Goal: Task Accomplishment & Management: Manage account settings

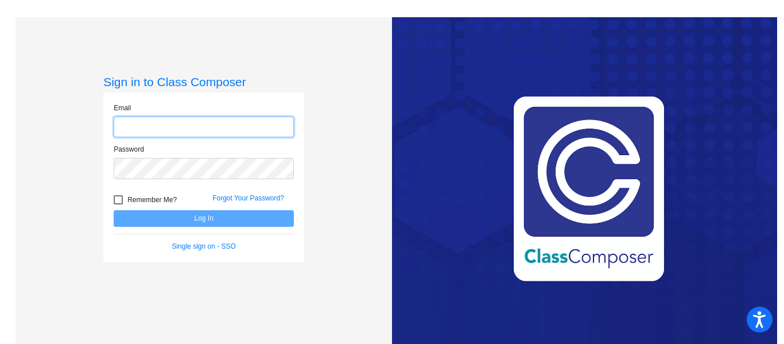
click at [259, 125] on input "email" at bounding box center [204, 126] width 180 height 21
type input "[EMAIL_ADDRESS][DOMAIN_NAME]"
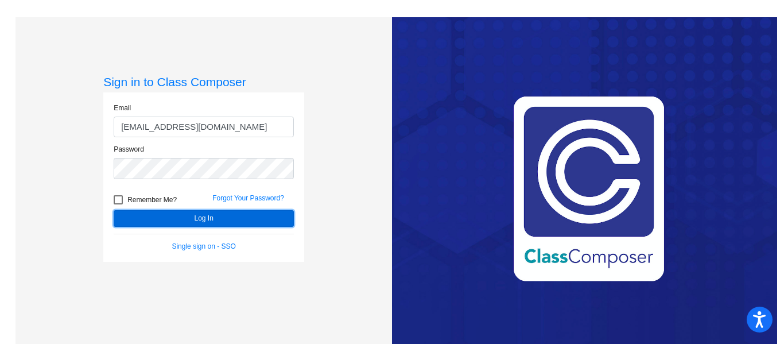
drag, startPoint x: 239, startPoint y: 218, endPoint x: 226, endPoint y: 210, distance: 15.4
click at [226, 210] on button "Log In" at bounding box center [204, 218] width 180 height 17
click at [224, 213] on button "Log In" at bounding box center [204, 218] width 180 height 17
drag, startPoint x: 170, startPoint y: 216, endPoint x: 155, endPoint y: 209, distance: 15.7
click at [155, 210] on button "Log In" at bounding box center [204, 218] width 180 height 17
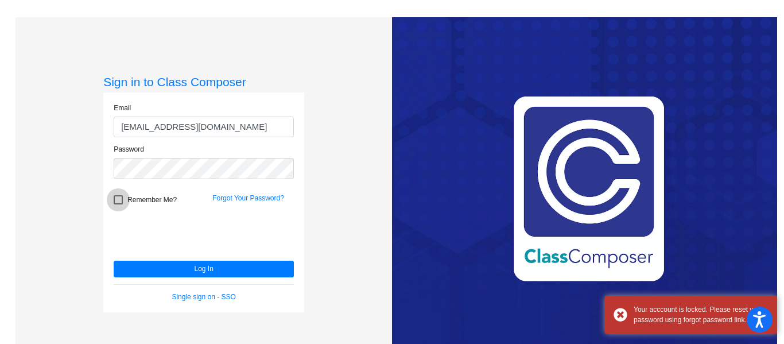
click at [117, 201] on div at bounding box center [118, 199] width 9 height 9
click at [118, 204] on input "Remember Me?" at bounding box center [118, 204] width 1 height 1
checkbox input "true"
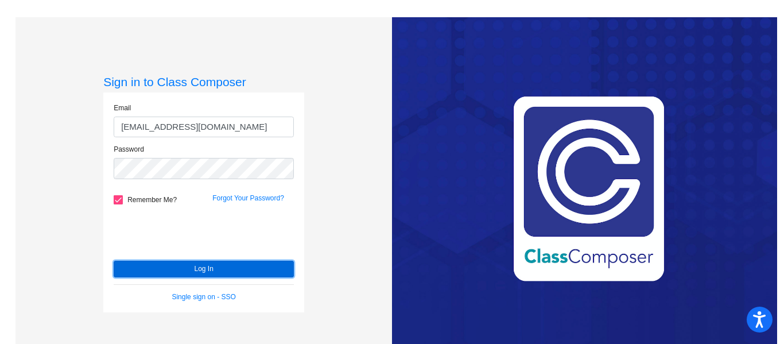
click at [278, 269] on button "Log In" at bounding box center [204, 268] width 180 height 17
